Goal: Task Accomplishment & Management: Use online tool/utility

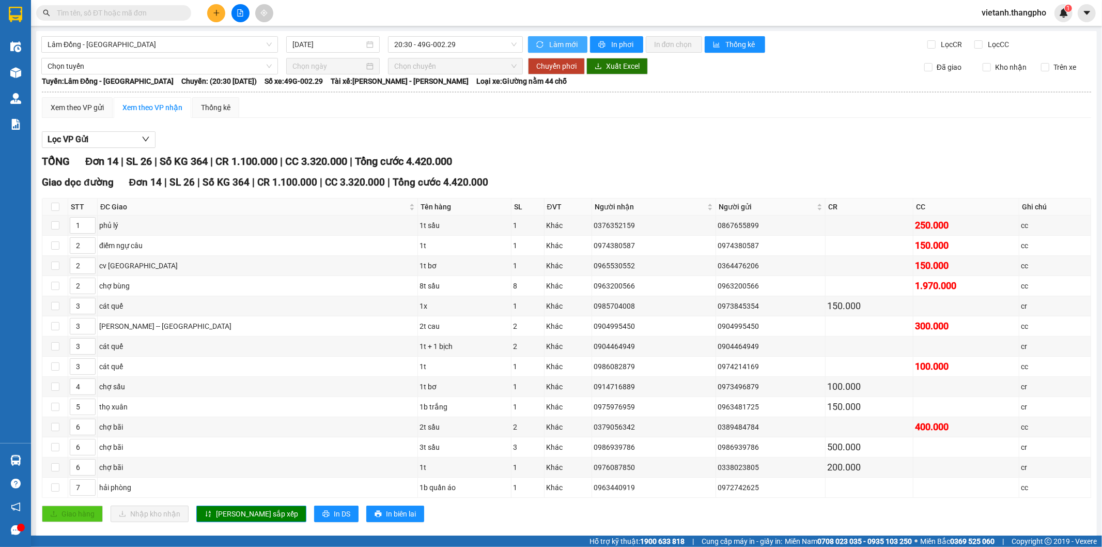
scroll to position [18, 0]
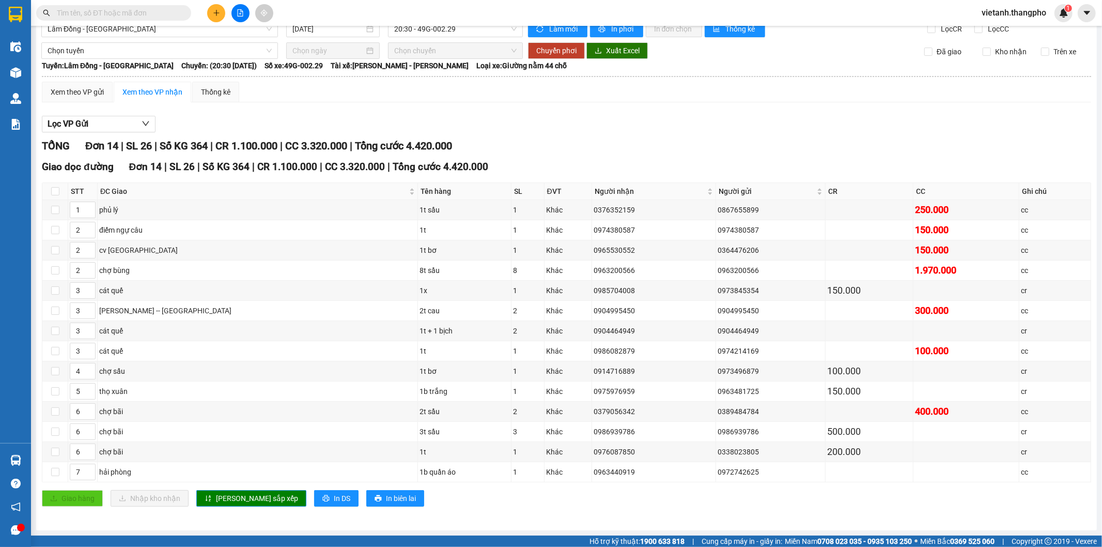
click at [548, 25] on div "Kết quả tìm kiếm ( 0 ) Bộ lọc No Data vietanh.thangpho 1" at bounding box center [551, 13] width 1102 height 26
click at [549, 31] on span "Làm mới" at bounding box center [564, 28] width 30 height 11
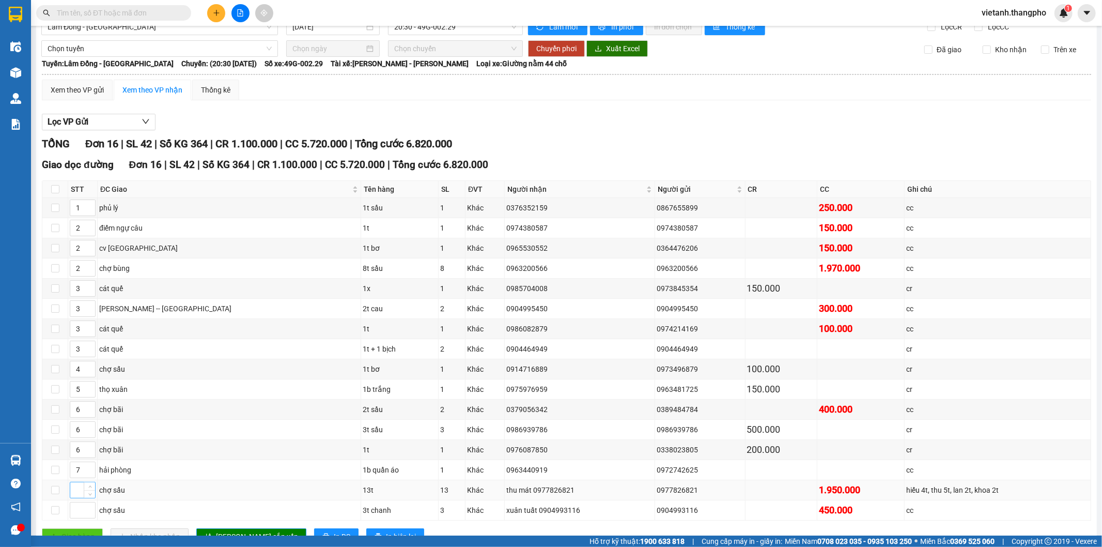
click at [80, 492] on input at bounding box center [82, 490] width 25 height 16
type input "4"
click at [78, 510] on input at bounding box center [82, 510] width 25 height 16
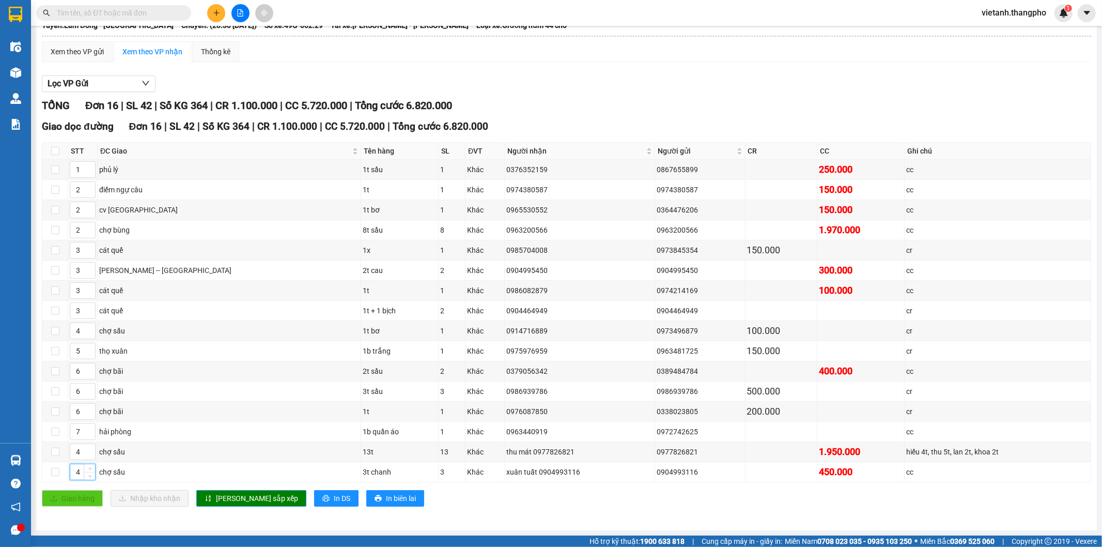
type input "4"
click at [224, 507] on div "[GEOGRAPHIC_DATA] dọc [GEOGRAPHIC_DATA] | SL 42 | Số KG 364 | CR 1.100.000 | CC…" at bounding box center [566, 316] width 1049 height 395
click at [233, 501] on span "[PERSON_NAME] sắp xếp" at bounding box center [257, 497] width 82 height 11
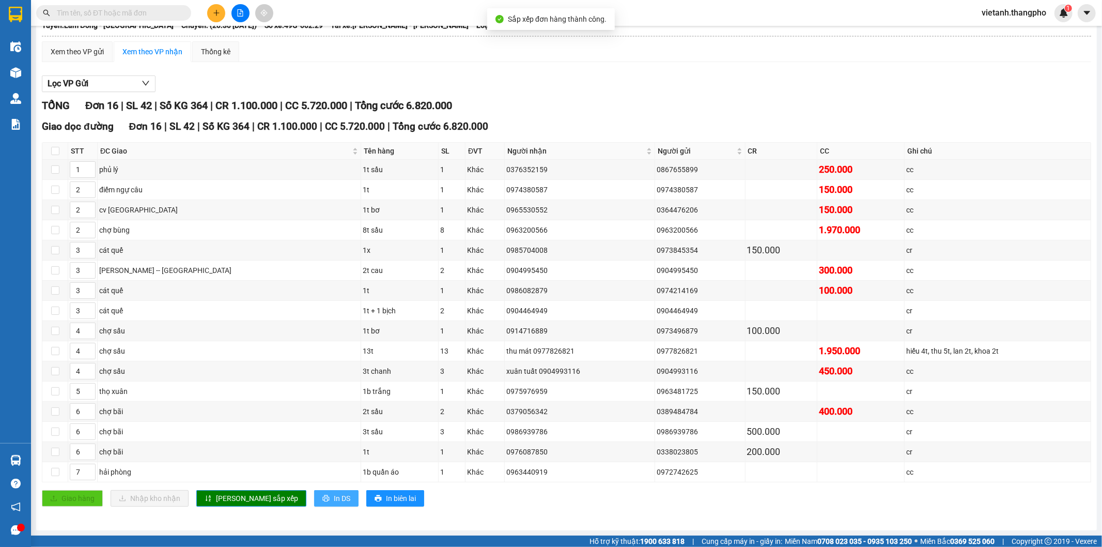
click at [322, 501] on icon "printer" at bounding box center [325, 497] width 7 height 7
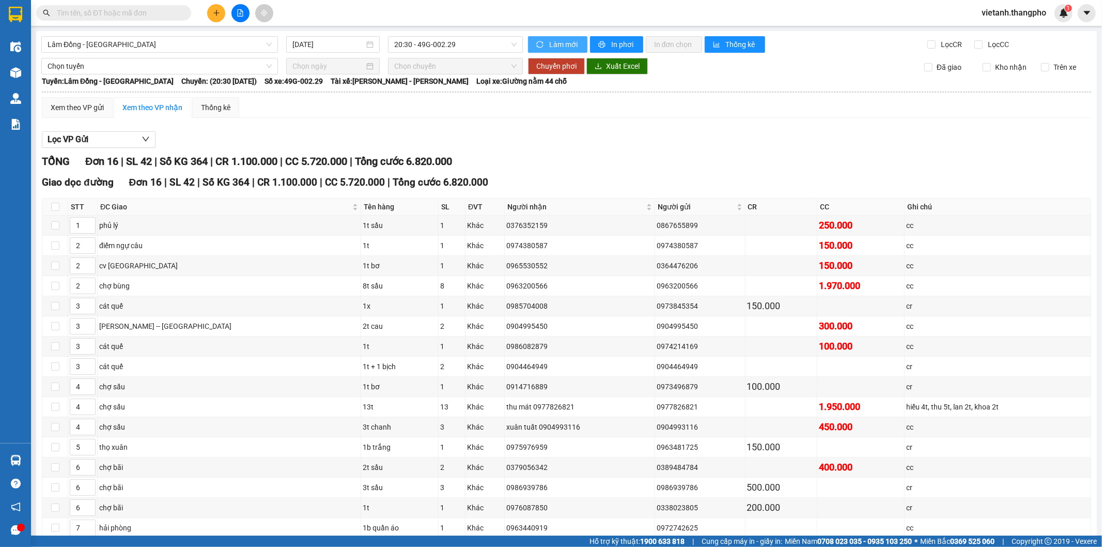
click at [536, 38] on button "Làm mới" at bounding box center [557, 44] width 59 height 17
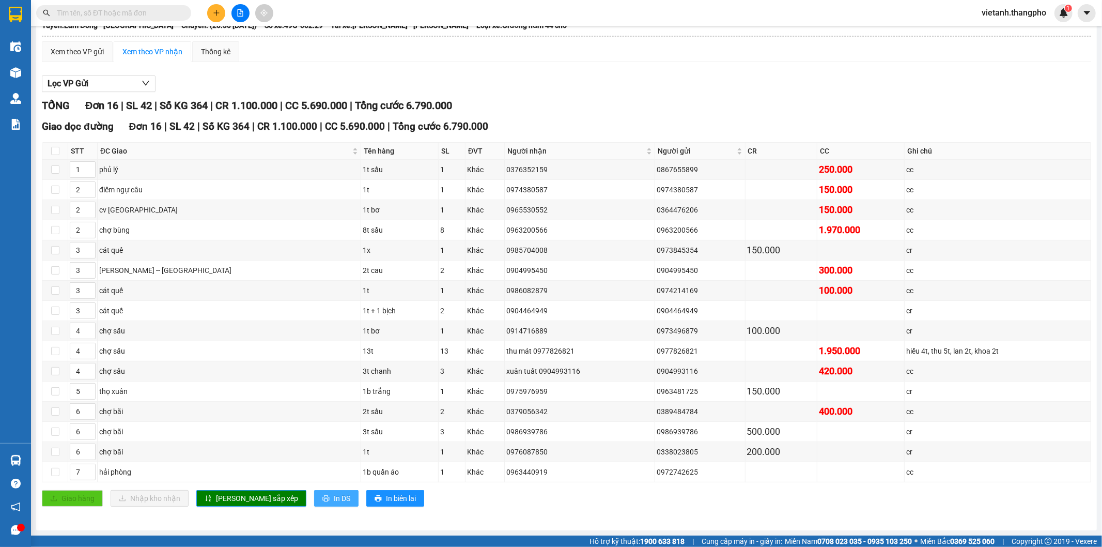
click at [334, 501] on span "In DS" at bounding box center [342, 497] width 17 height 11
